Goal: Browse casually: Explore the website without a specific task or goal

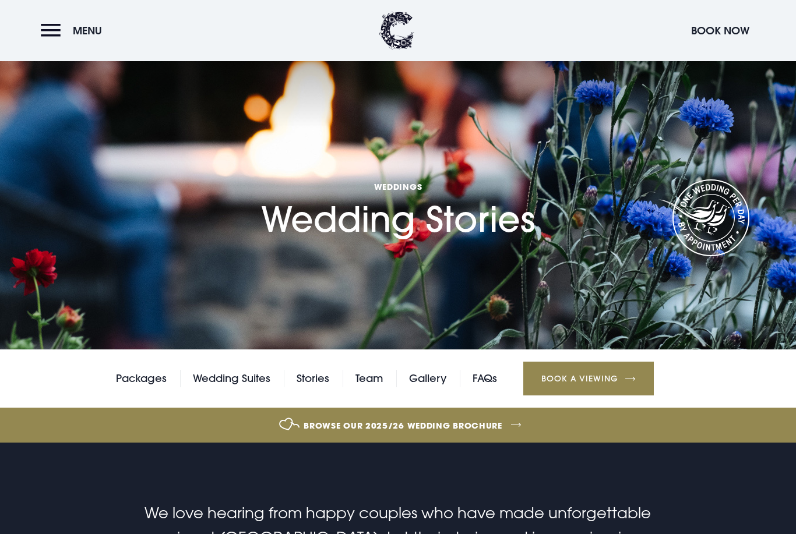
checkbox input "true"
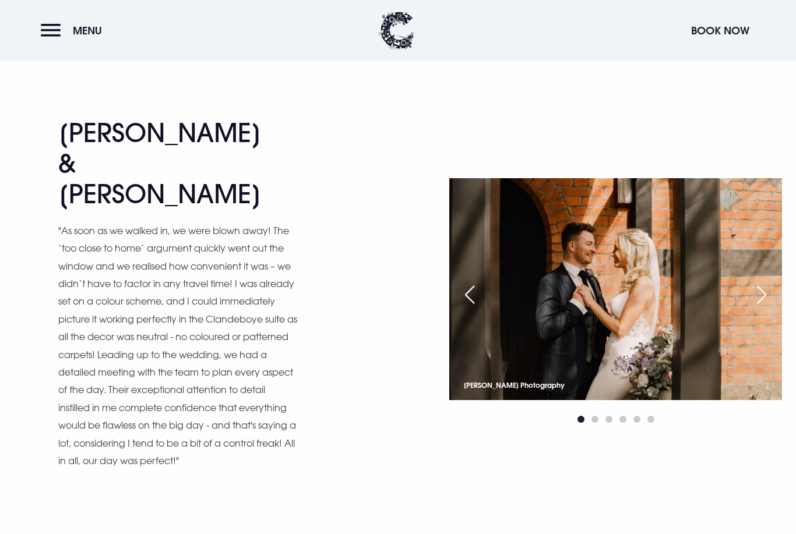
scroll to position [4529, 0]
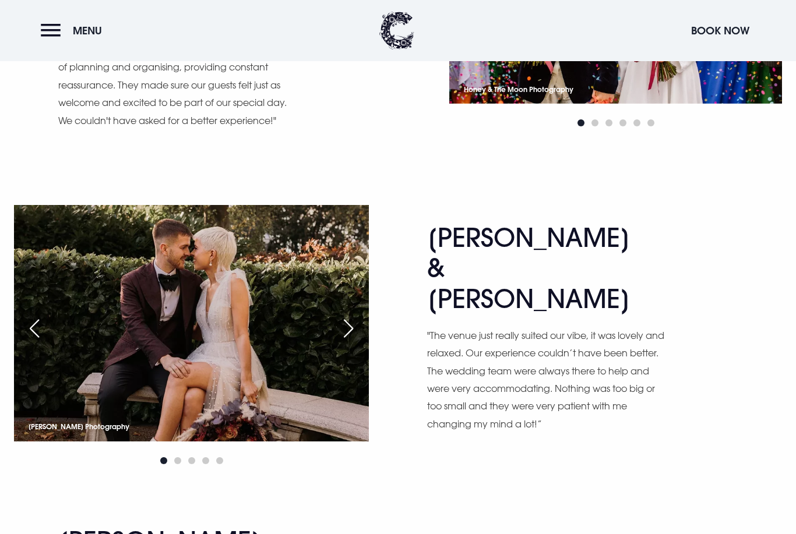
scroll to position [4128, 0]
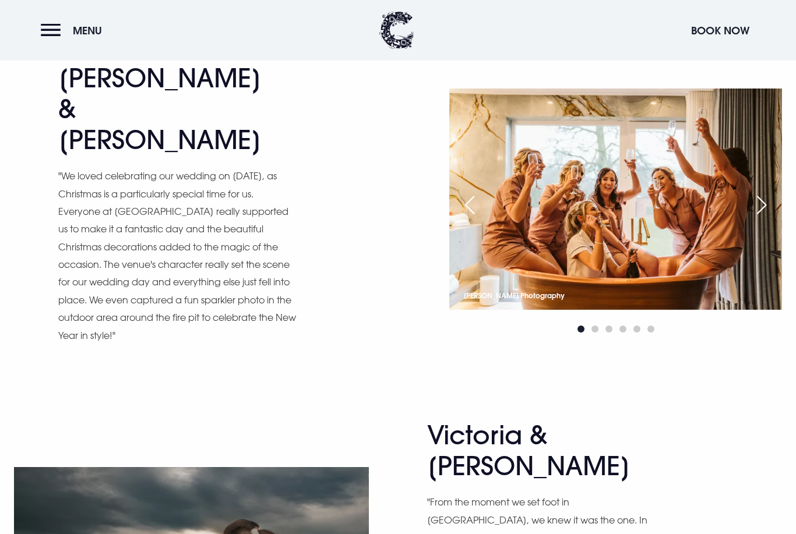
scroll to position [3141, 0]
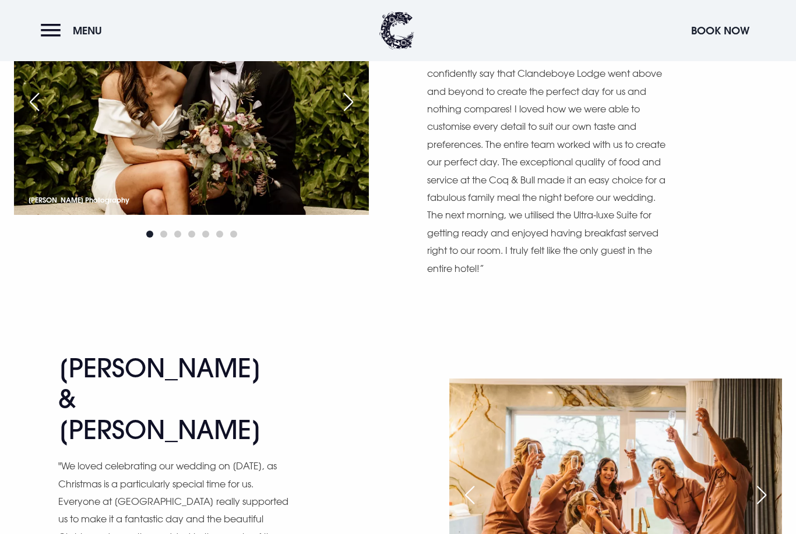
scroll to position [2820, 0]
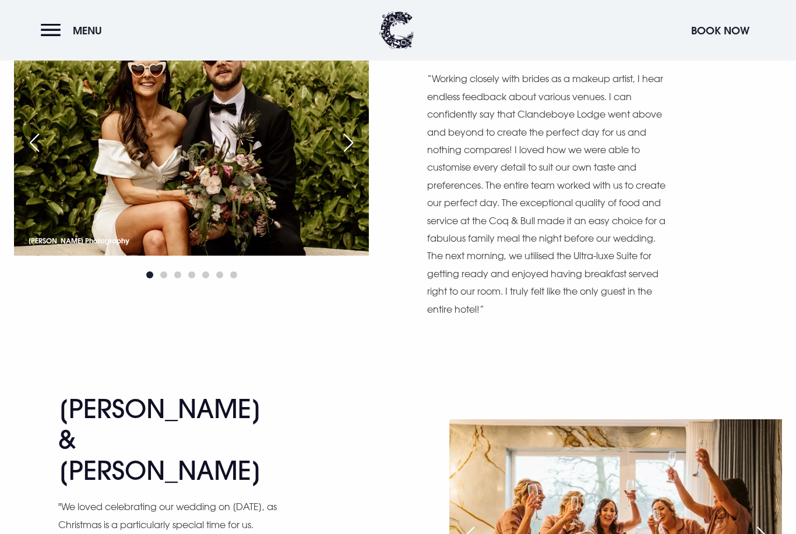
click at [772, 524] on div "Next slide" at bounding box center [761, 537] width 29 height 26
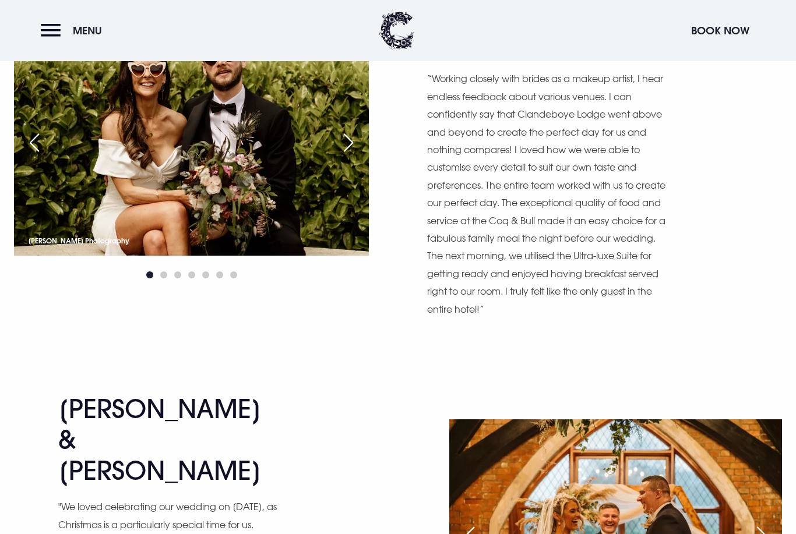
click at [761, 523] on div "Next slide" at bounding box center [761, 536] width 29 height 26
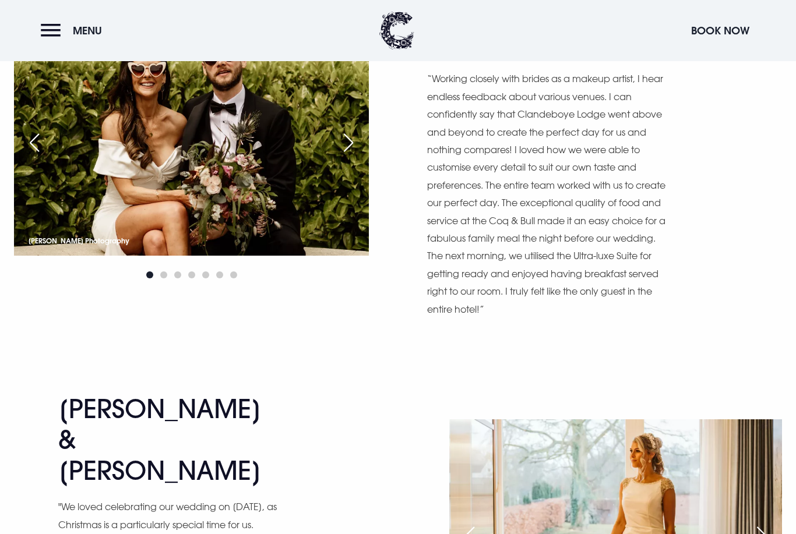
click at [765, 523] on div "Next slide" at bounding box center [761, 536] width 29 height 26
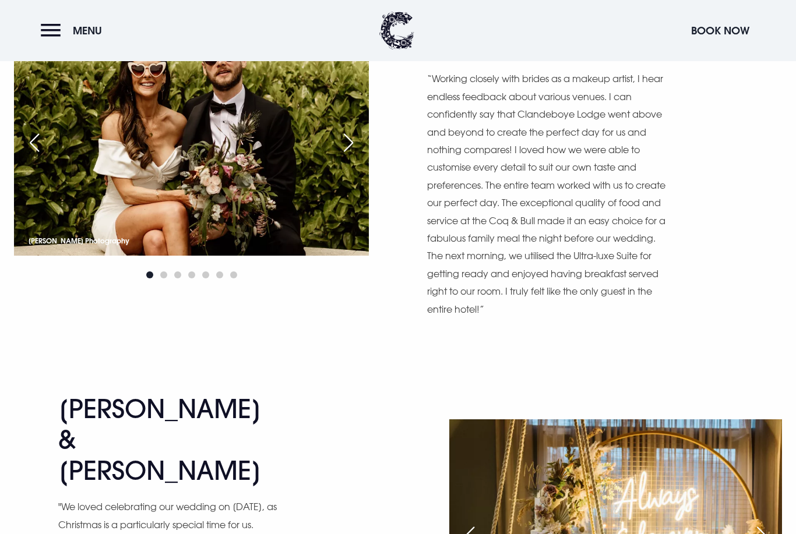
click at [765, 523] on div "Next slide" at bounding box center [761, 536] width 29 height 26
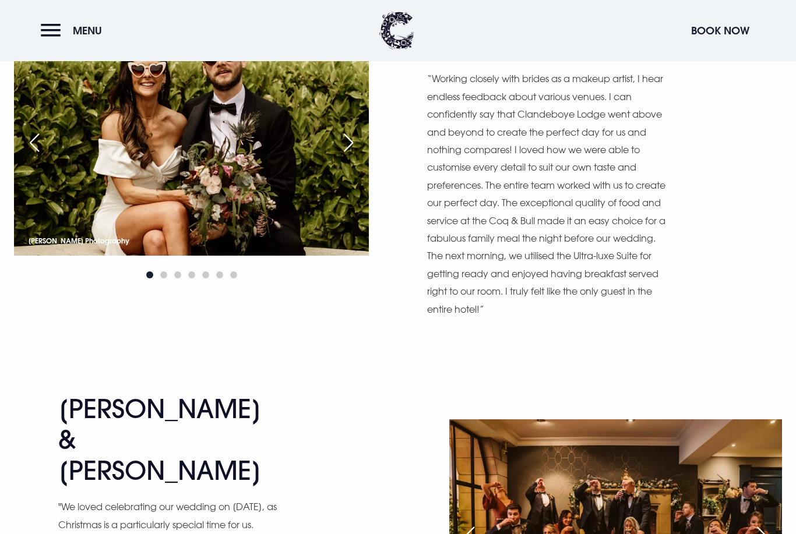
click at [758, 523] on div "Next slide" at bounding box center [761, 536] width 29 height 26
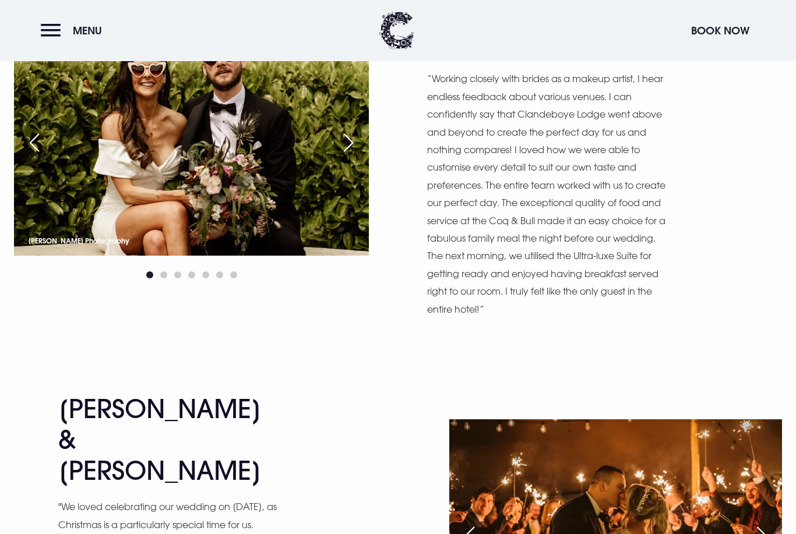
click at [767, 523] on div "Next slide" at bounding box center [761, 536] width 29 height 26
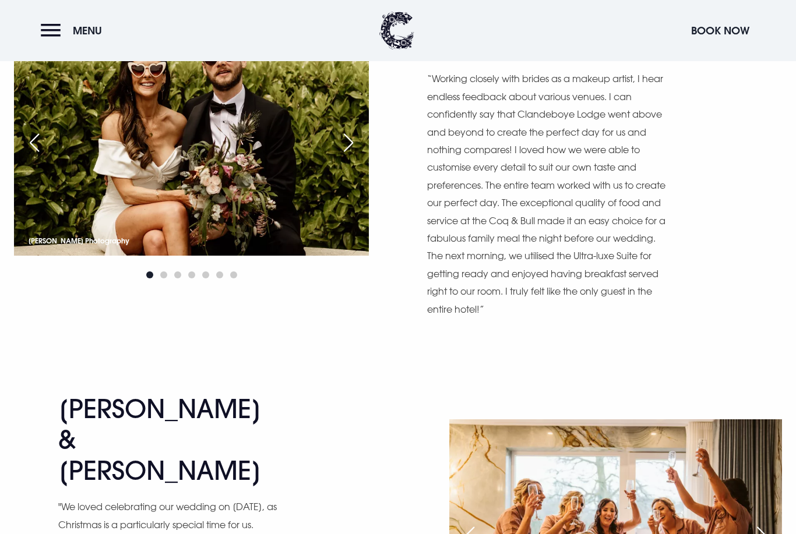
click at [771, 523] on div "Next slide" at bounding box center [761, 536] width 29 height 26
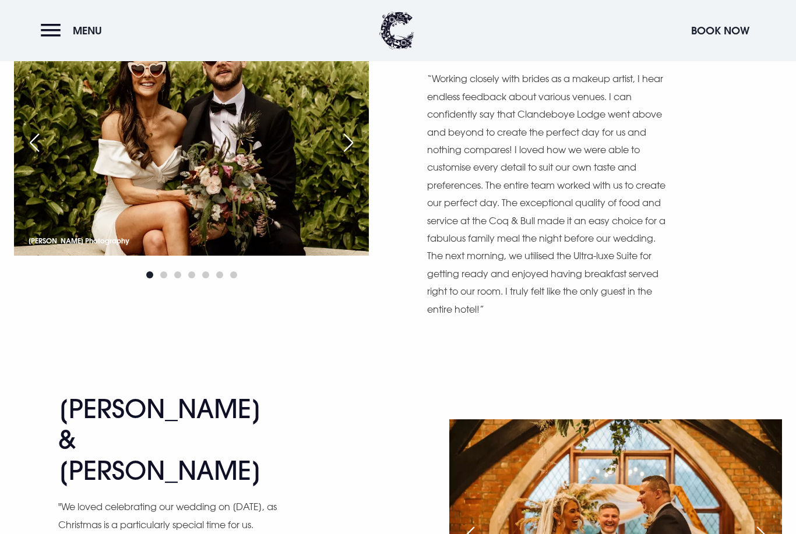
click at [769, 523] on div "Next slide" at bounding box center [761, 536] width 29 height 26
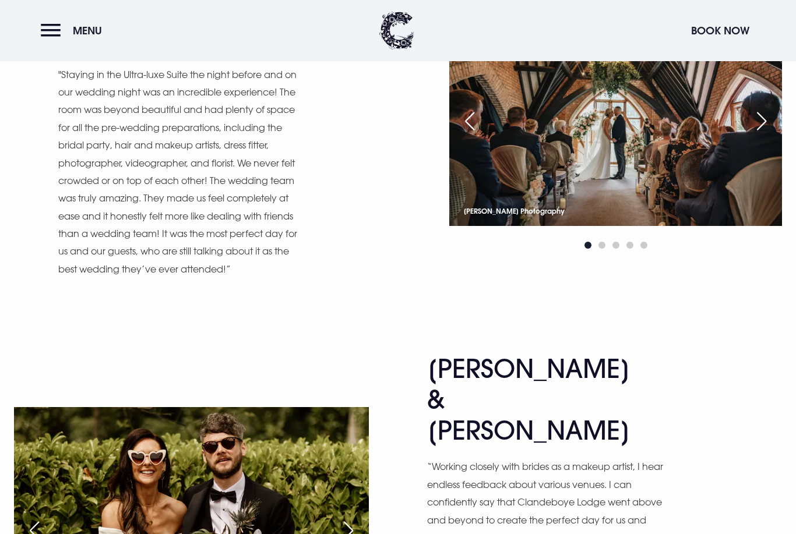
scroll to position [2374, 0]
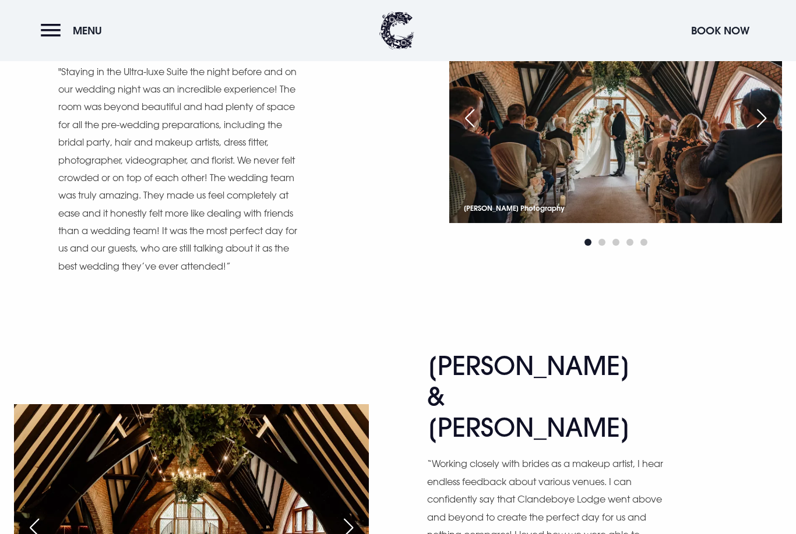
scroll to position [2432, 0]
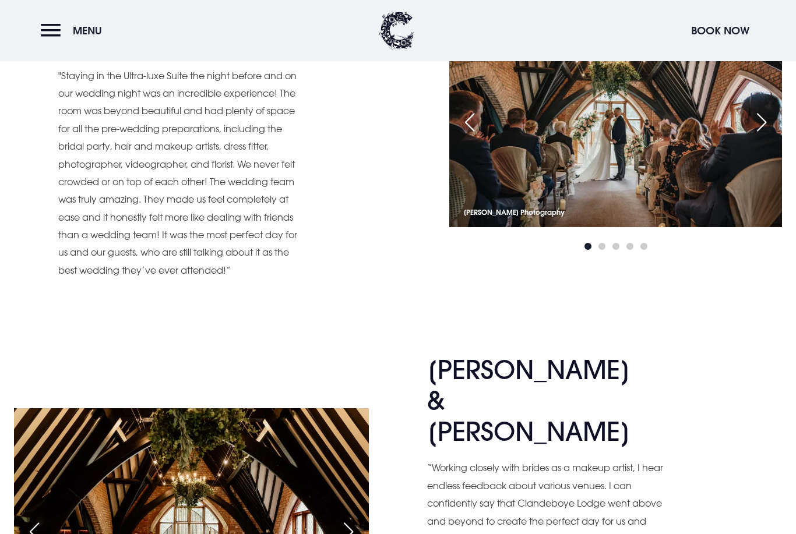
click at [346, 519] on div "Next slide" at bounding box center [348, 532] width 29 height 26
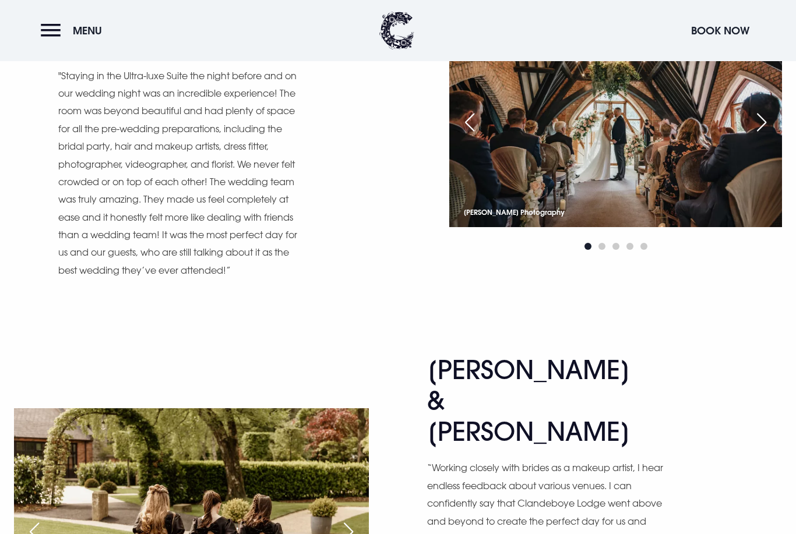
click at [349, 519] on div "Next slide" at bounding box center [348, 532] width 29 height 26
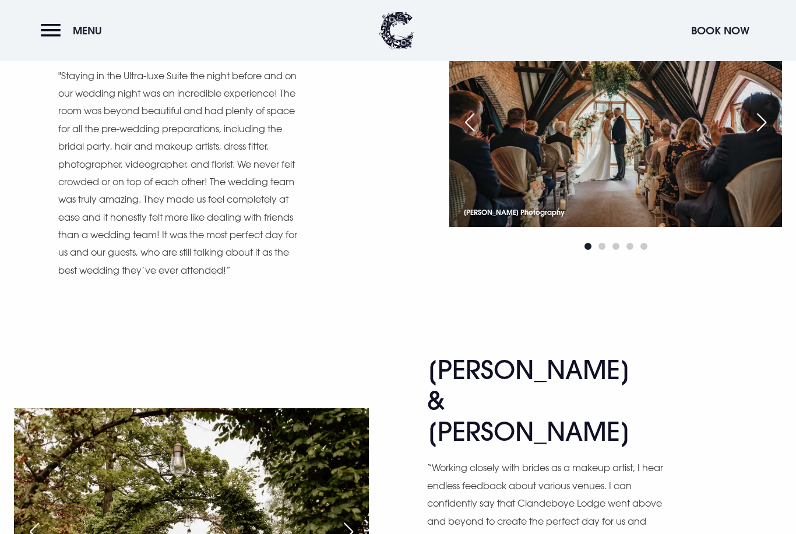
click at [357, 519] on div "Next slide" at bounding box center [348, 532] width 29 height 26
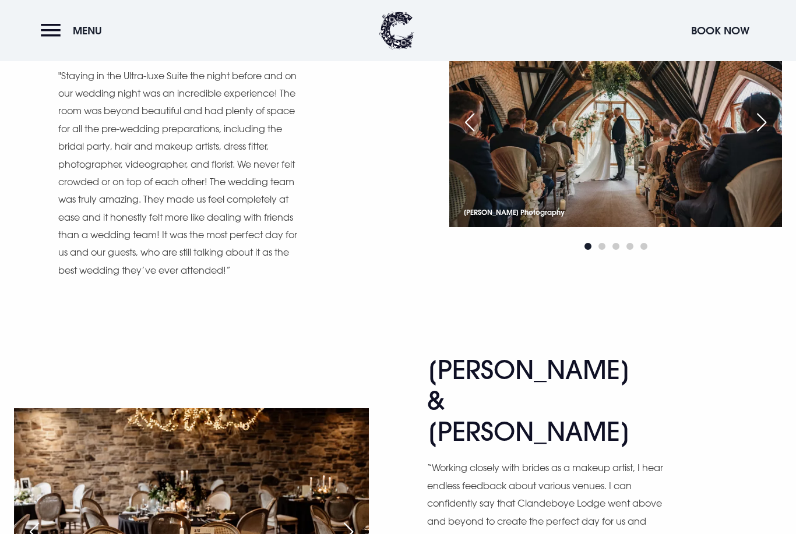
click at [363, 519] on div "Next slide" at bounding box center [348, 532] width 29 height 26
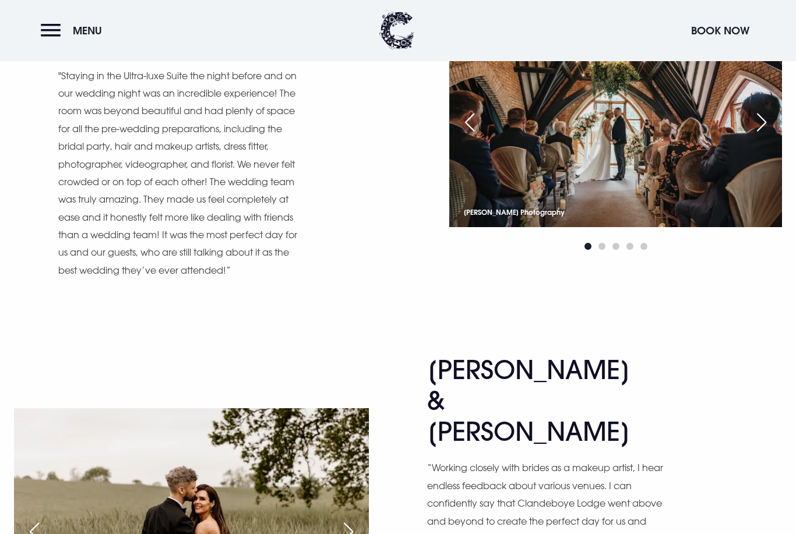
click at [42, 519] on div "Previous slide" at bounding box center [34, 532] width 29 height 26
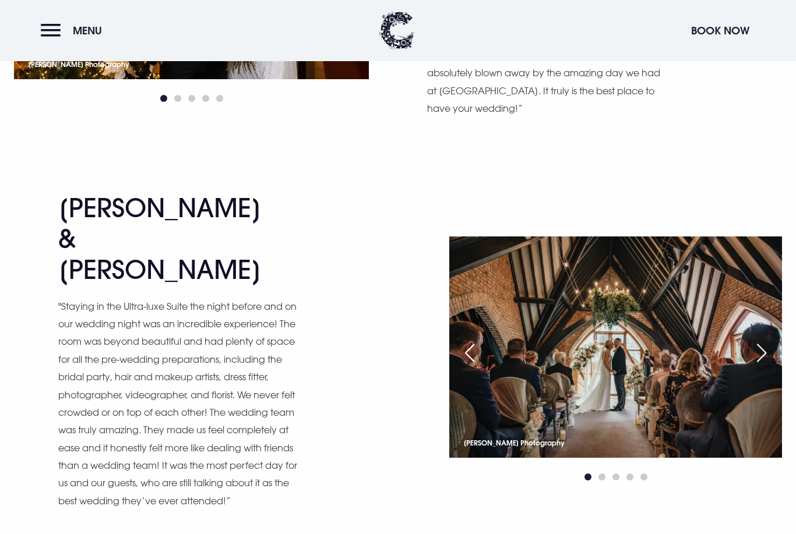
scroll to position [2155, 0]
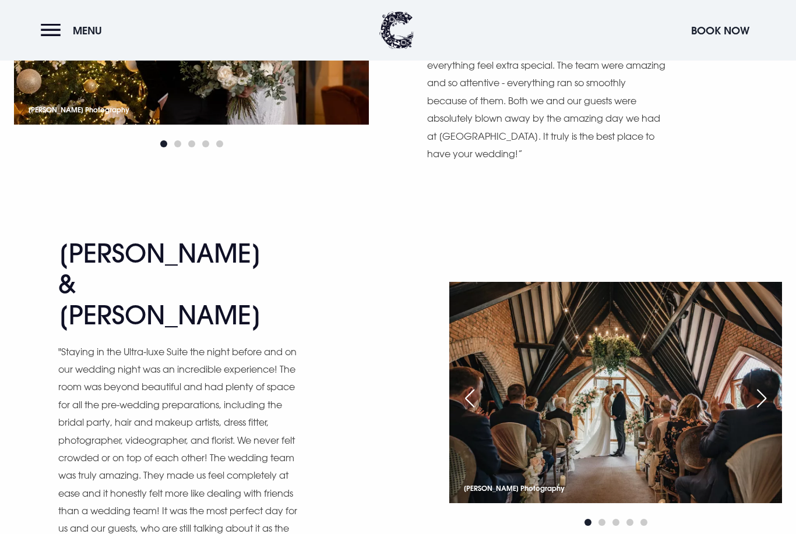
click at [764, 386] on div "Next slide" at bounding box center [761, 399] width 29 height 26
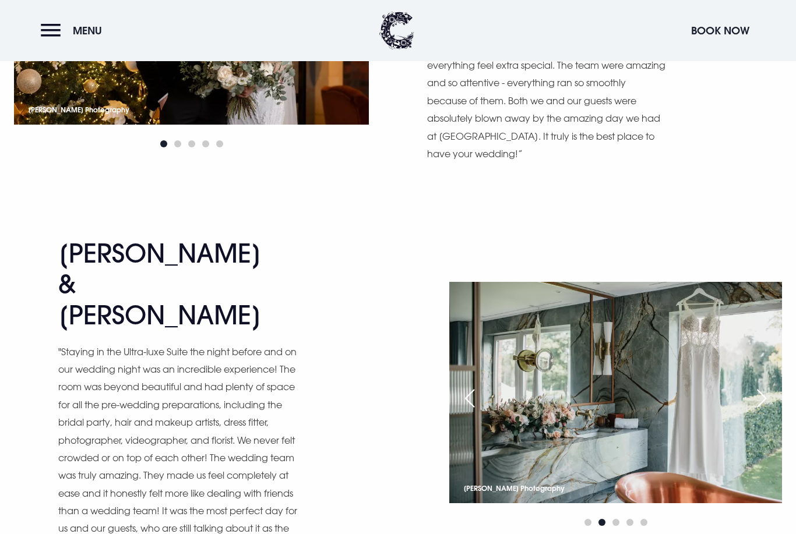
click at [776, 386] on div "Next slide" at bounding box center [761, 399] width 29 height 26
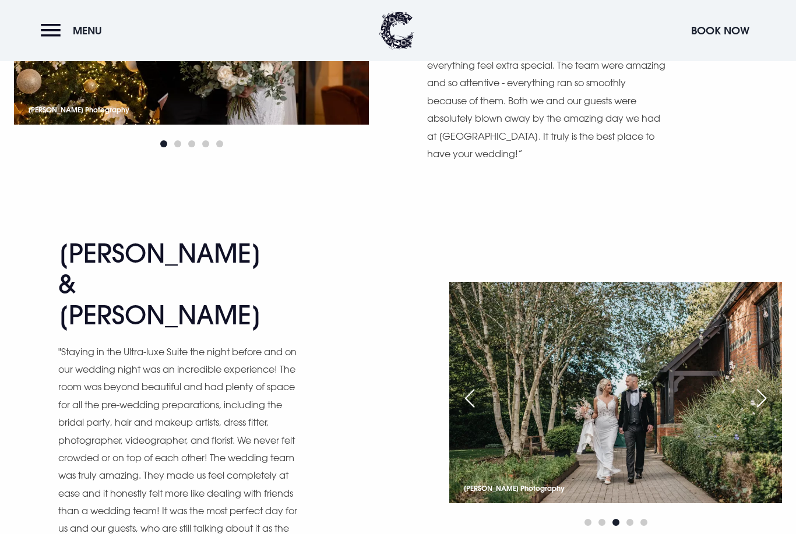
click at [776, 386] on div "Next slide" at bounding box center [761, 399] width 29 height 26
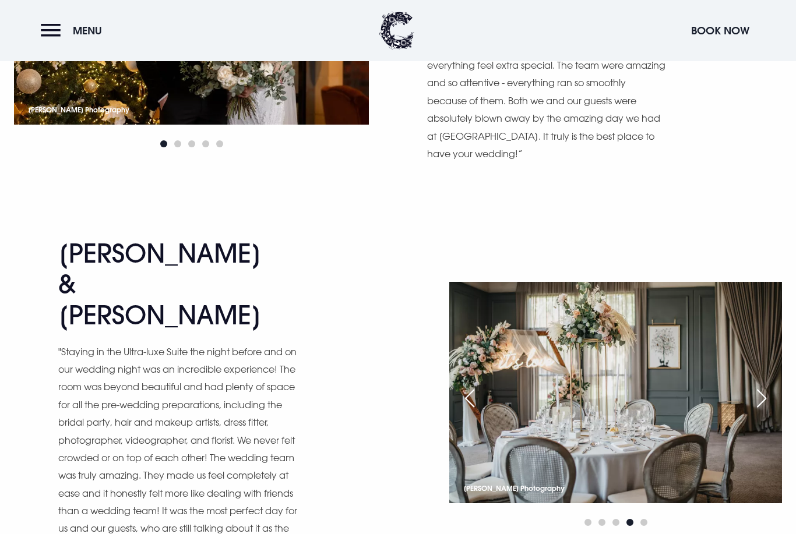
click at [776, 386] on div "Next slide" at bounding box center [761, 399] width 29 height 26
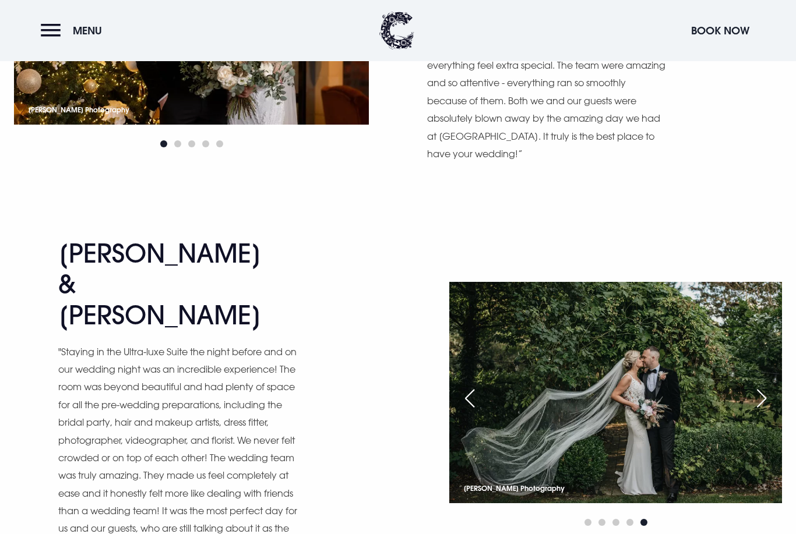
click at [460, 386] on div "Previous slide" at bounding box center [469, 399] width 29 height 26
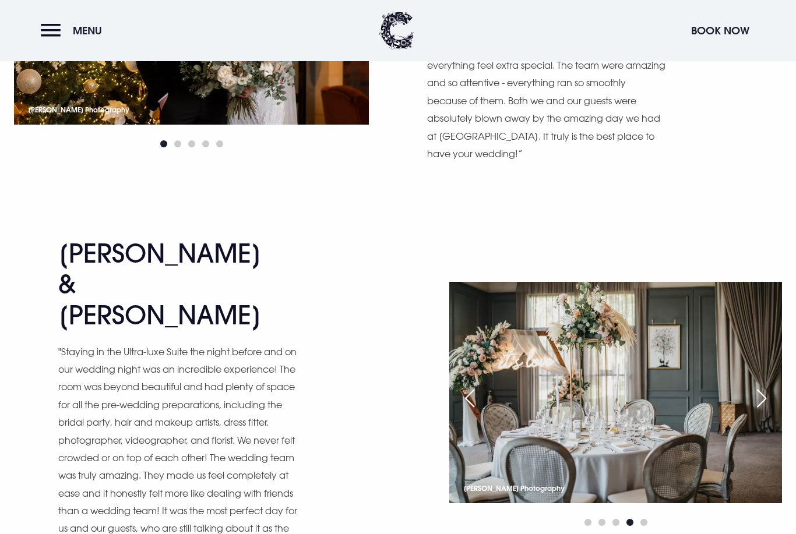
click at [775, 386] on div "Next slide" at bounding box center [761, 399] width 29 height 26
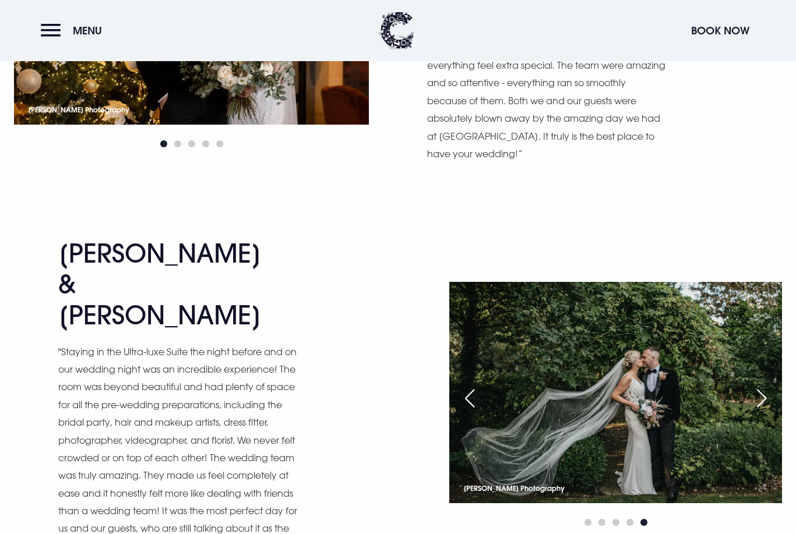
click at [773, 386] on div "Next slide" at bounding box center [761, 399] width 29 height 26
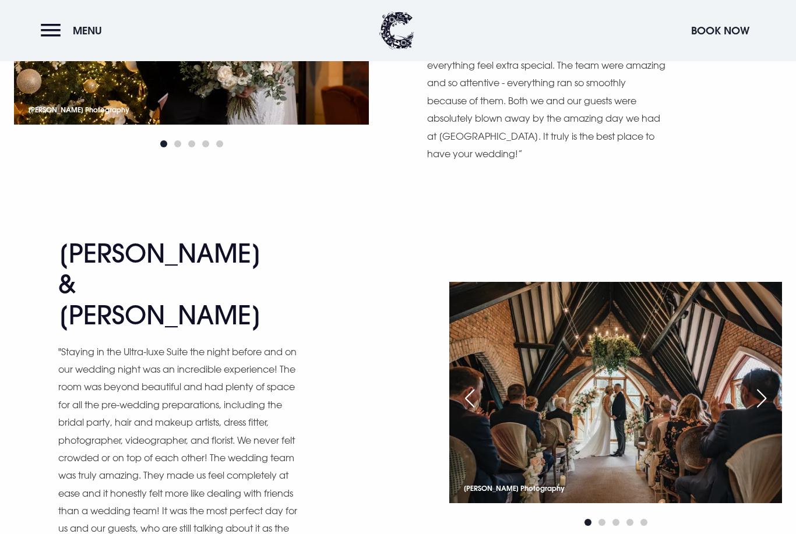
click at [776, 386] on div "Next slide" at bounding box center [761, 399] width 29 height 26
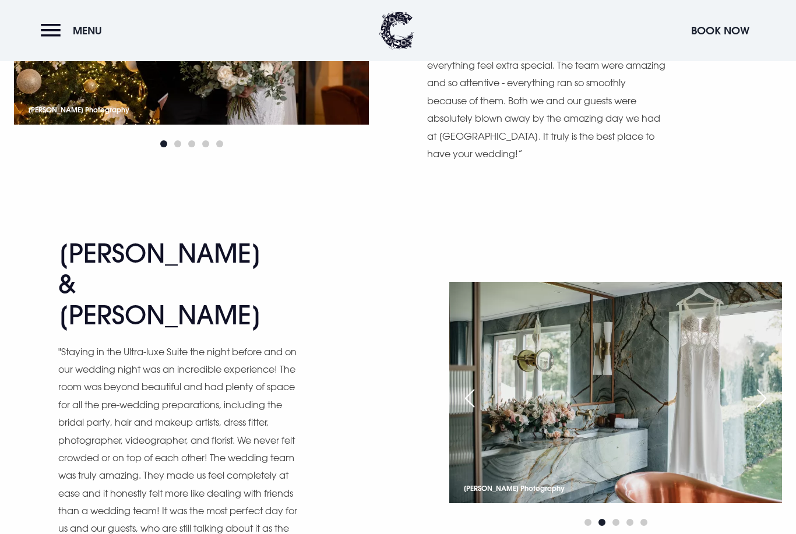
click at [473, 386] on div "Previous slide" at bounding box center [469, 399] width 29 height 26
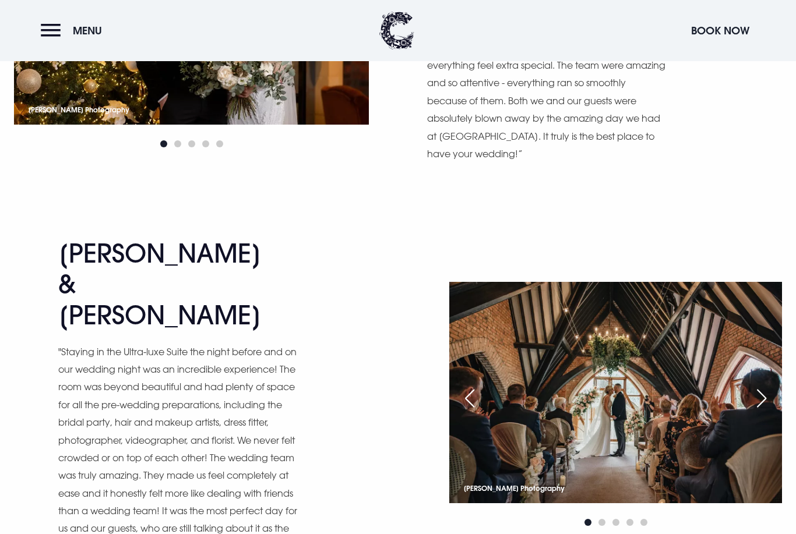
click at [774, 386] on div "Next slide" at bounding box center [761, 399] width 29 height 26
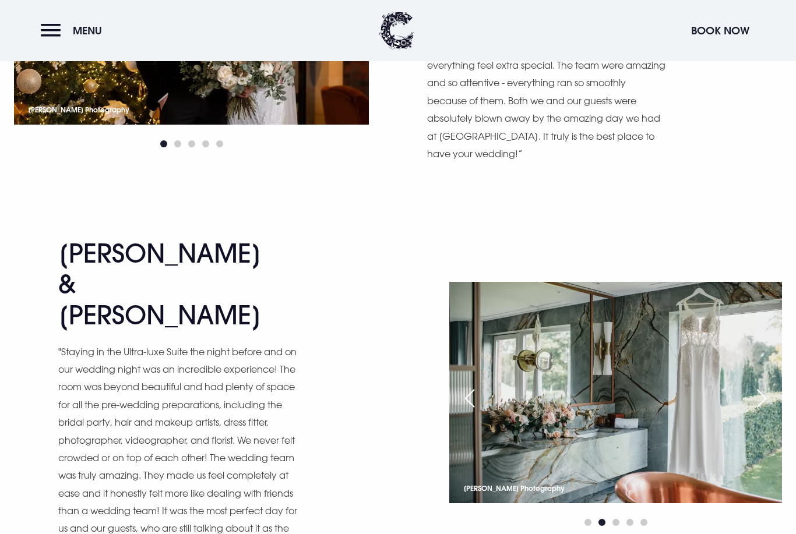
click at [770, 386] on div "Next slide" at bounding box center [761, 399] width 29 height 26
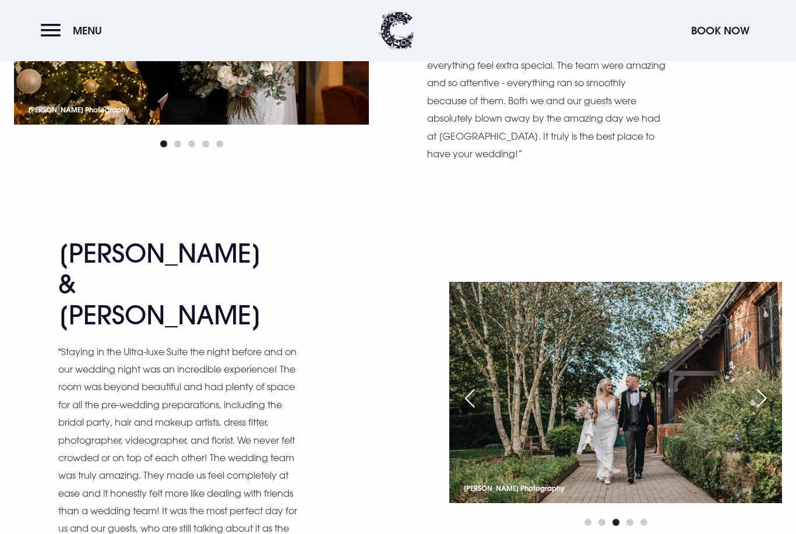
click at [776, 386] on div "Next slide" at bounding box center [761, 399] width 29 height 26
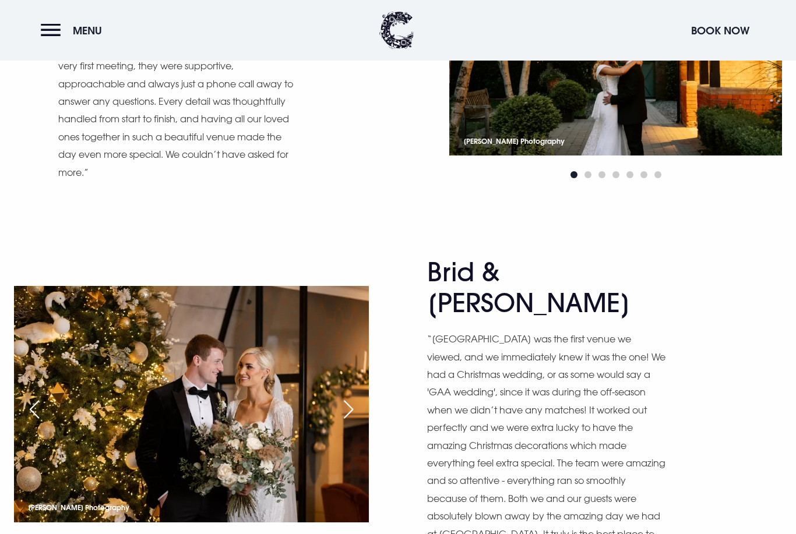
scroll to position [1742, 0]
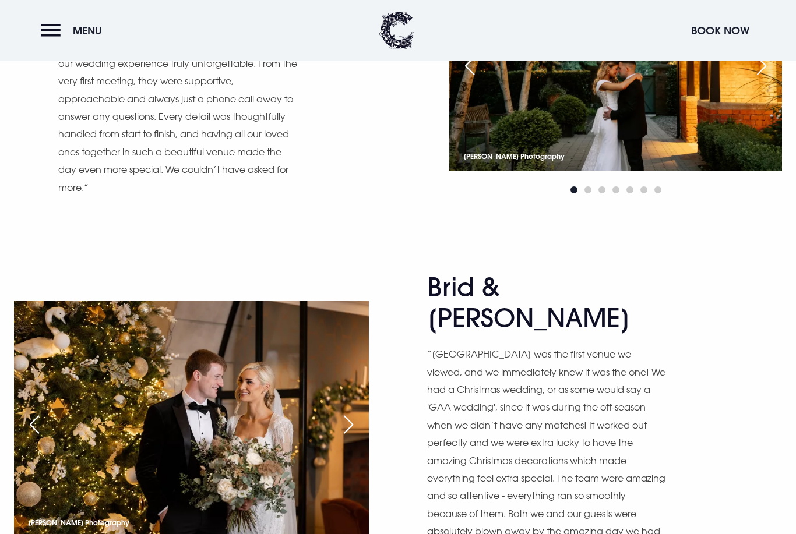
click at [356, 412] on div "Next slide" at bounding box center [348, 425] width 29 height 26
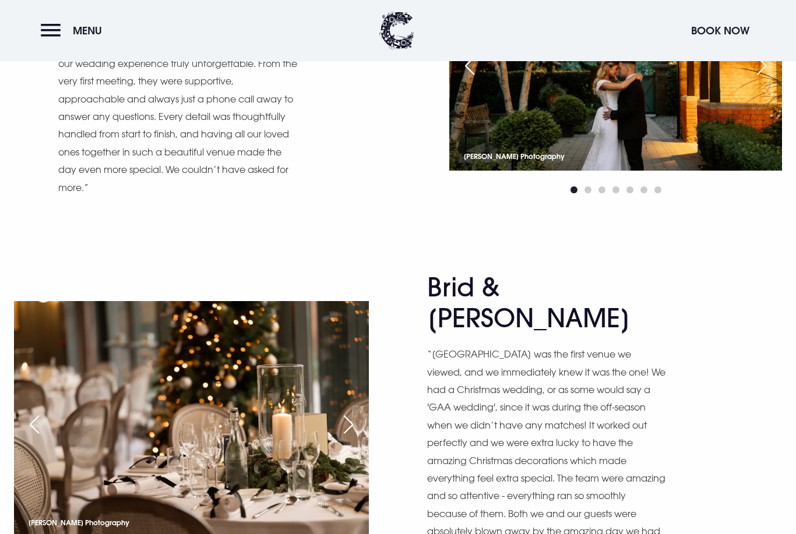
click at [353, 412] on div "Next slide" at bounding box center [348, 425] width 29 height 26
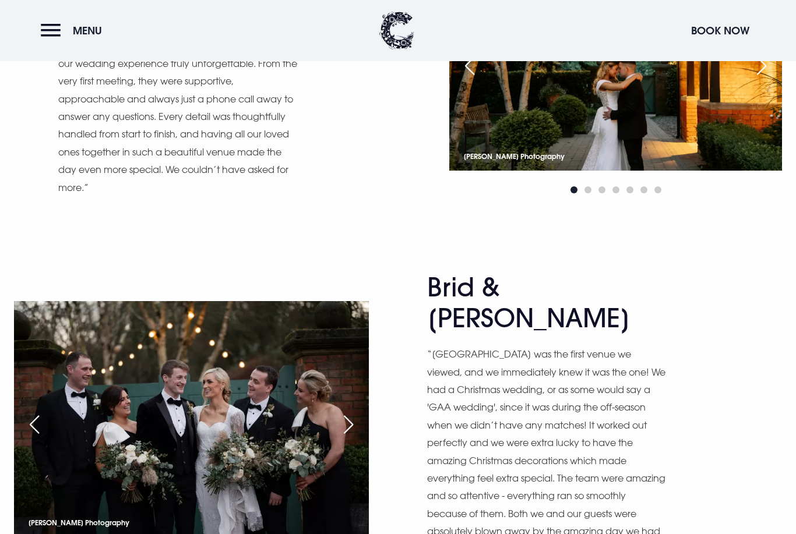
click at [36, 412] on div "Previous slide" at bounding box center [34, 425] width 29 height 26
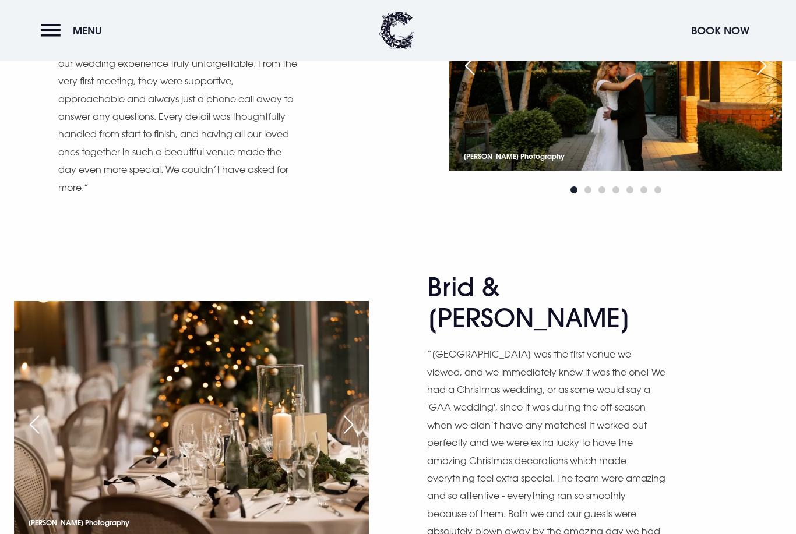
click at [40, 330] on img at bounding box center [191, 419] width 355 height 237
click at [30, 412] on div "Previous slide" at bounding box center [34, 425] width 29 height 26
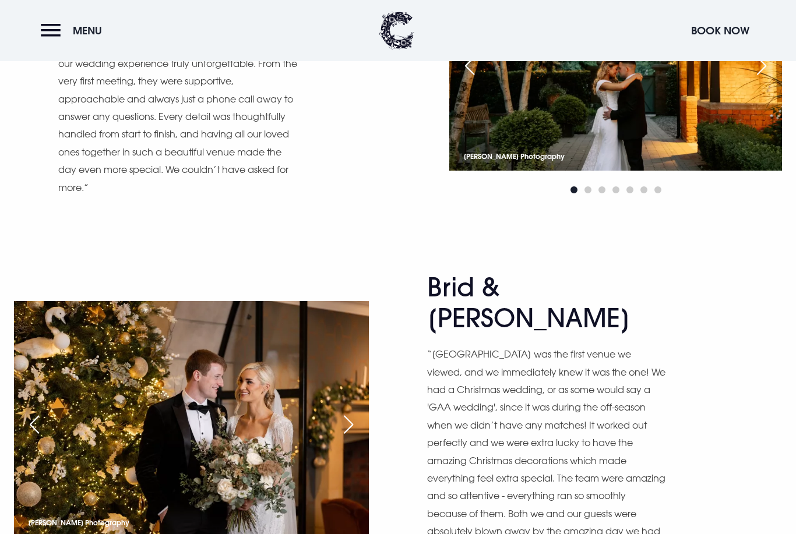
click at [357, 412] on div "Next slide" at bounding box center [348, 425] width 29 height 26
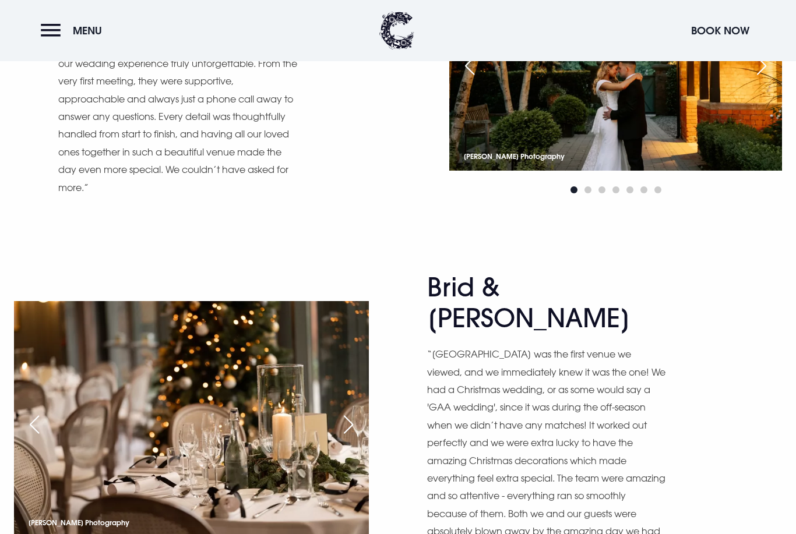
click at [357, 412] on div "Next slide" at bounding box center [348, 425] width 29 height 26
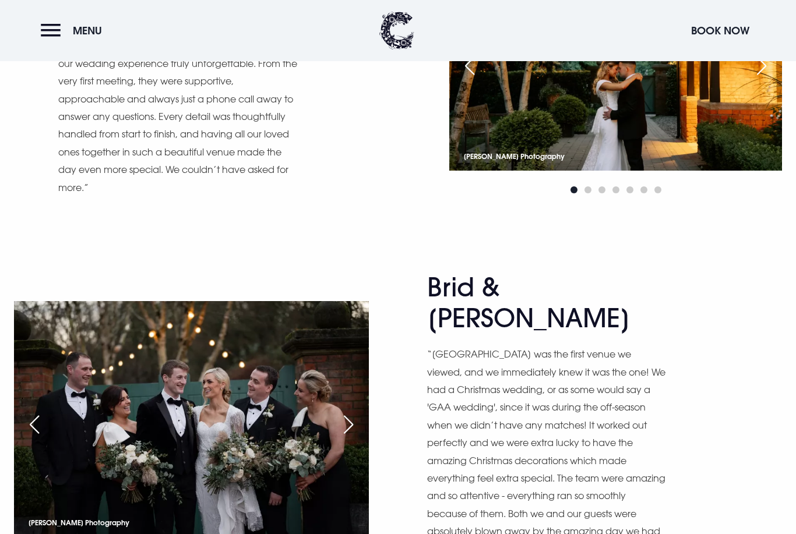
click at [353, 412] on div "Next slide" at bounding box center [348, 425] width 29 height 26
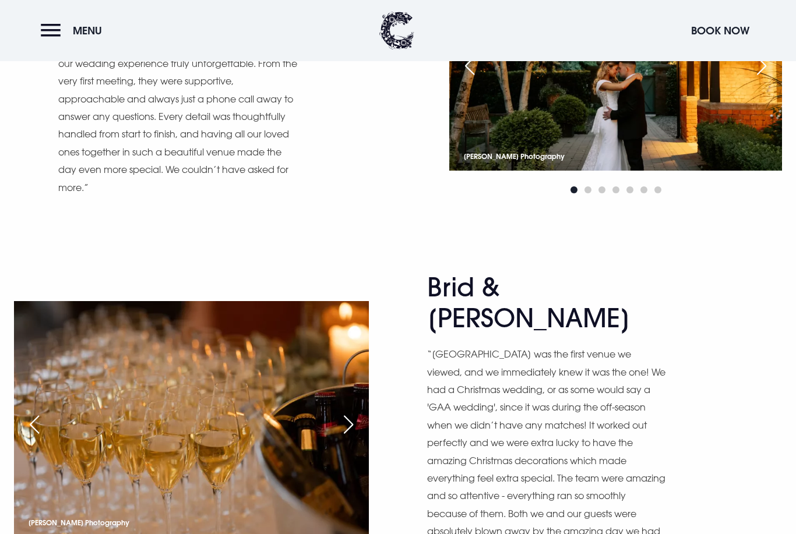
click at [363, 412] on div "Next slide" at bounding box center [348, 425] width 29 height 26
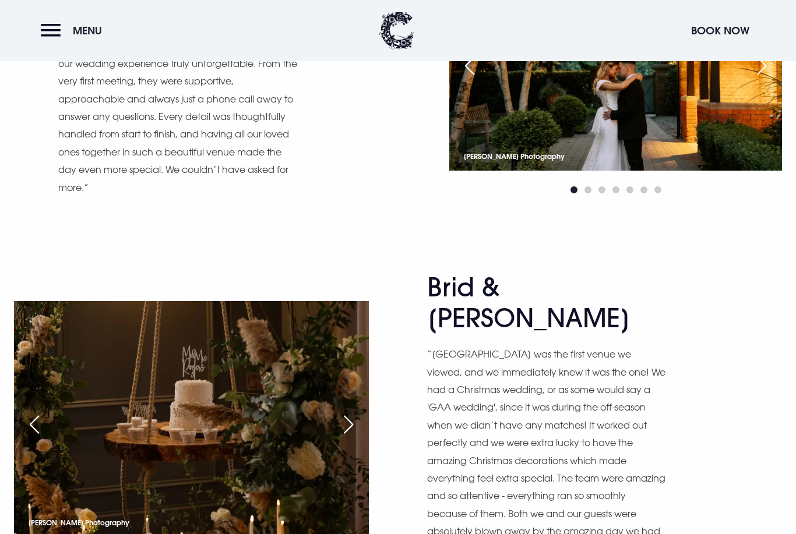
click at [363, 412] on div "Next slide" at bounding box center [348, 425] width 29 height 26
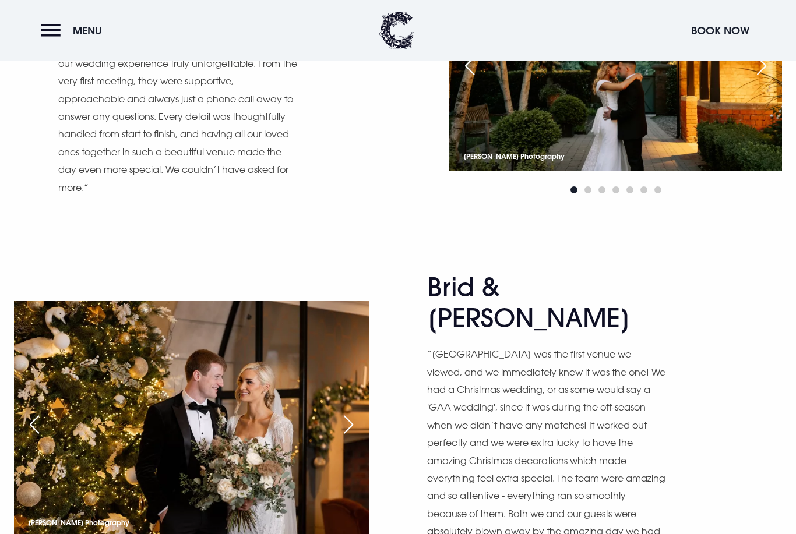
click at [363, 412] on div "Next slide" at bounding box center [348, 425] width 29 height 26
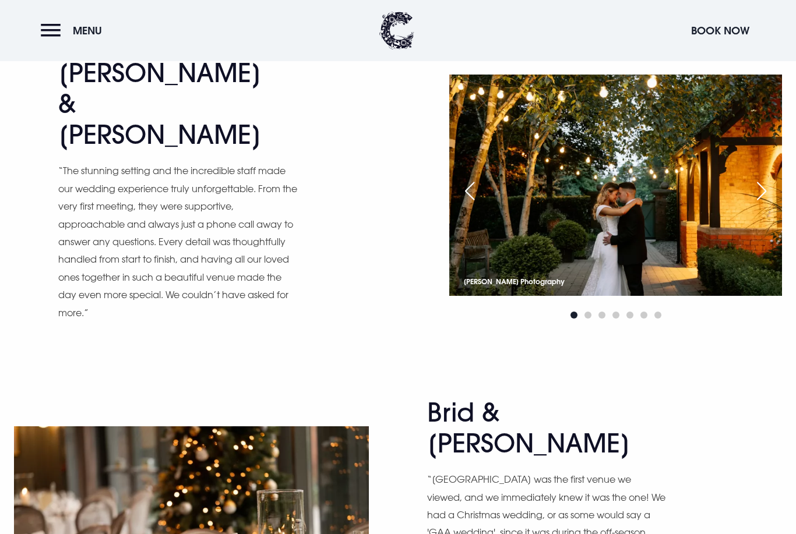
scroll to position [1615, 0]
